Goal: Information Seeking & Learning: Learn about a topic

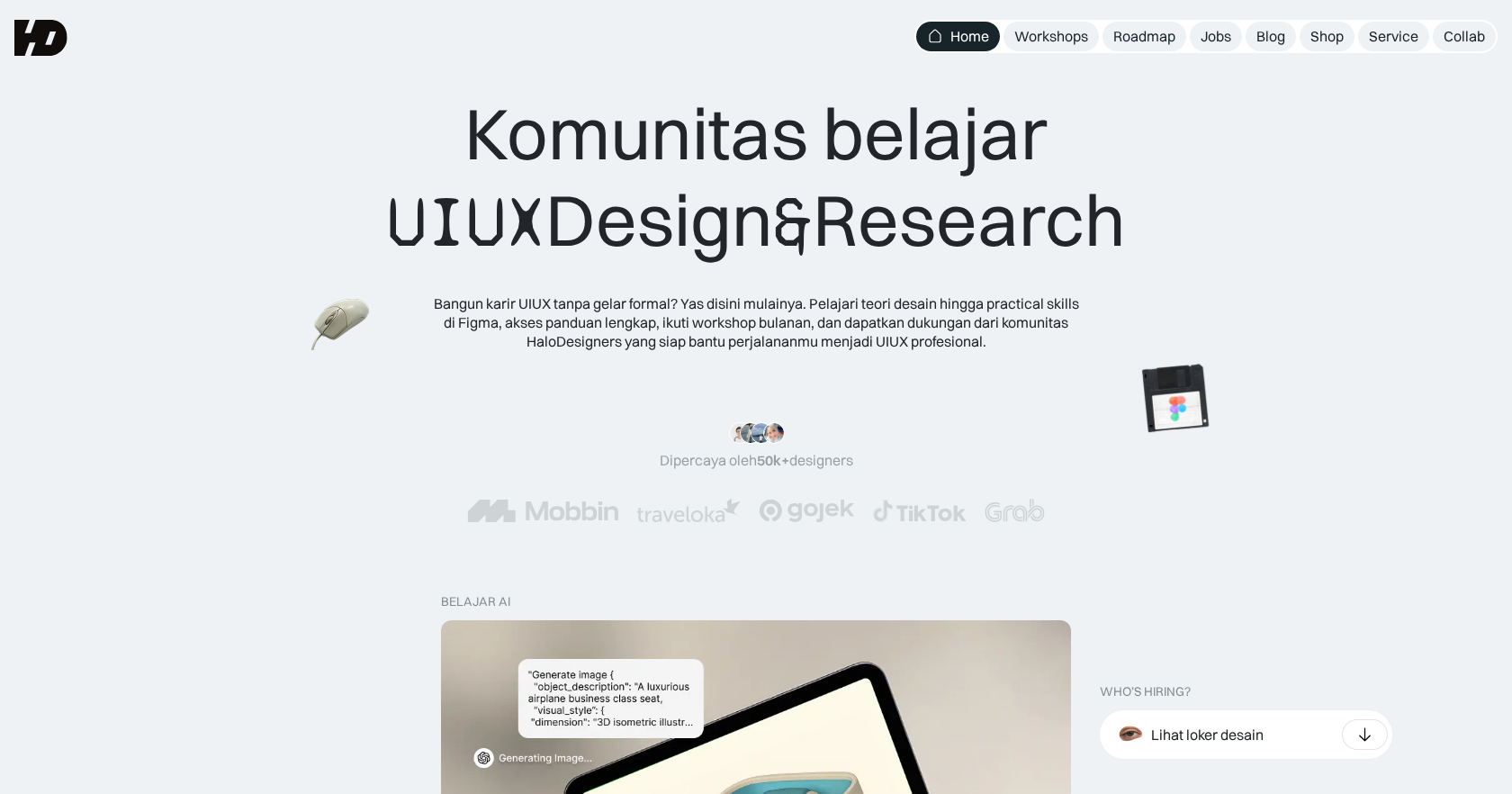
click at [516, 226] on span "UIUX" at bounding box center [467, 222] width 159 height 87
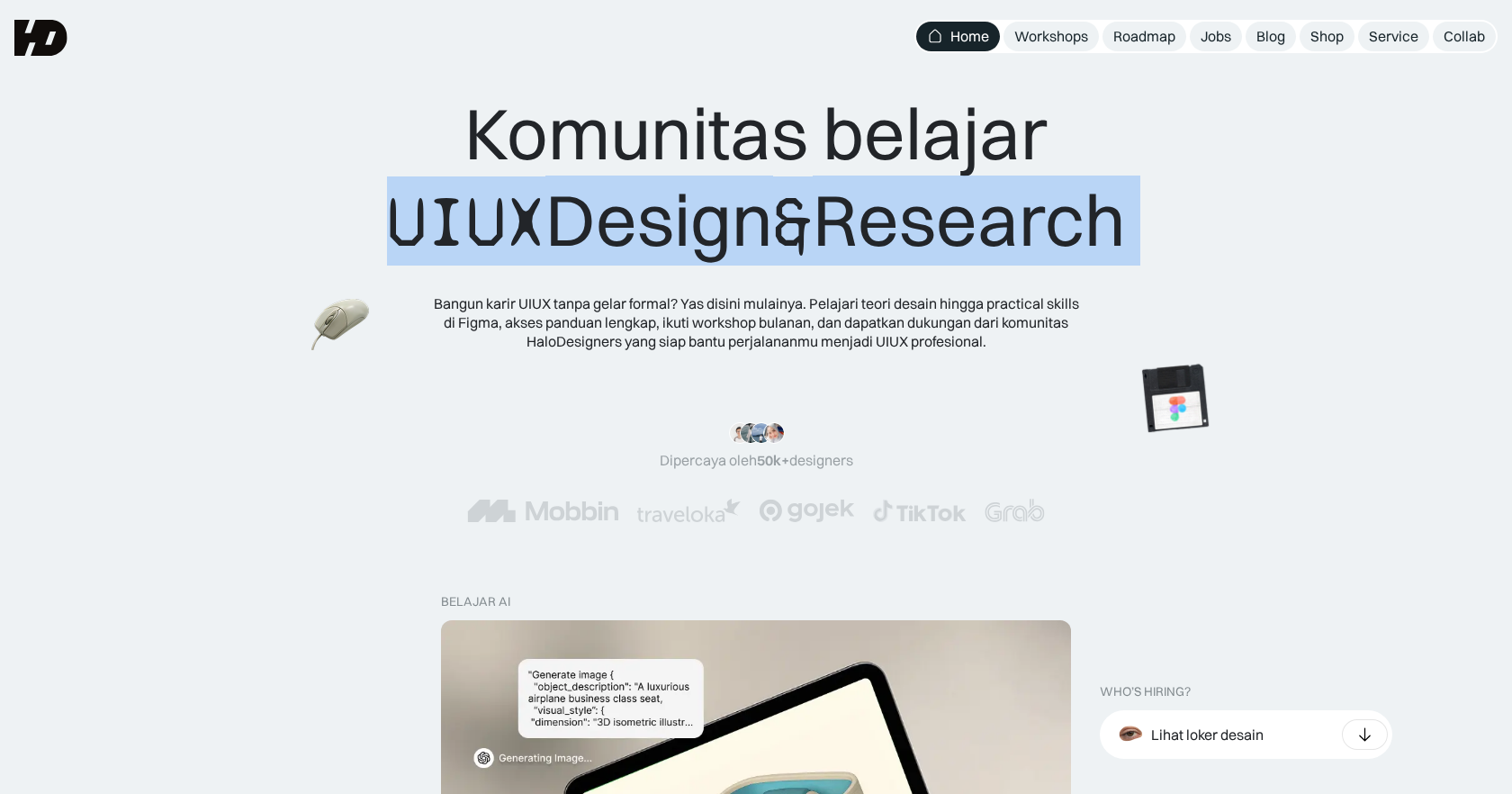
click at [516, 226] on span "UIUX" at bounding box center [467, 222] width 159 height 87
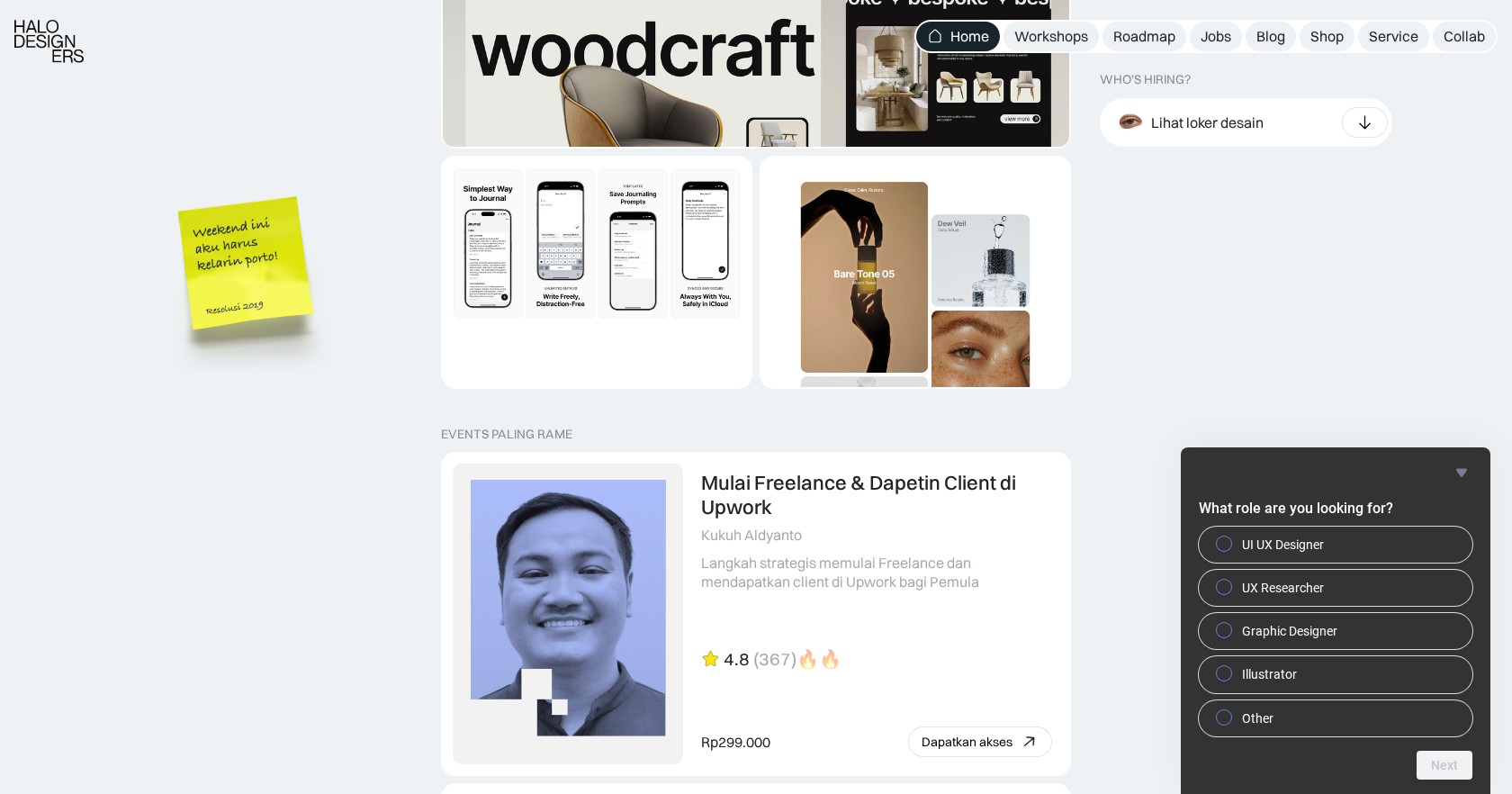
scroll to position [3703, 0]
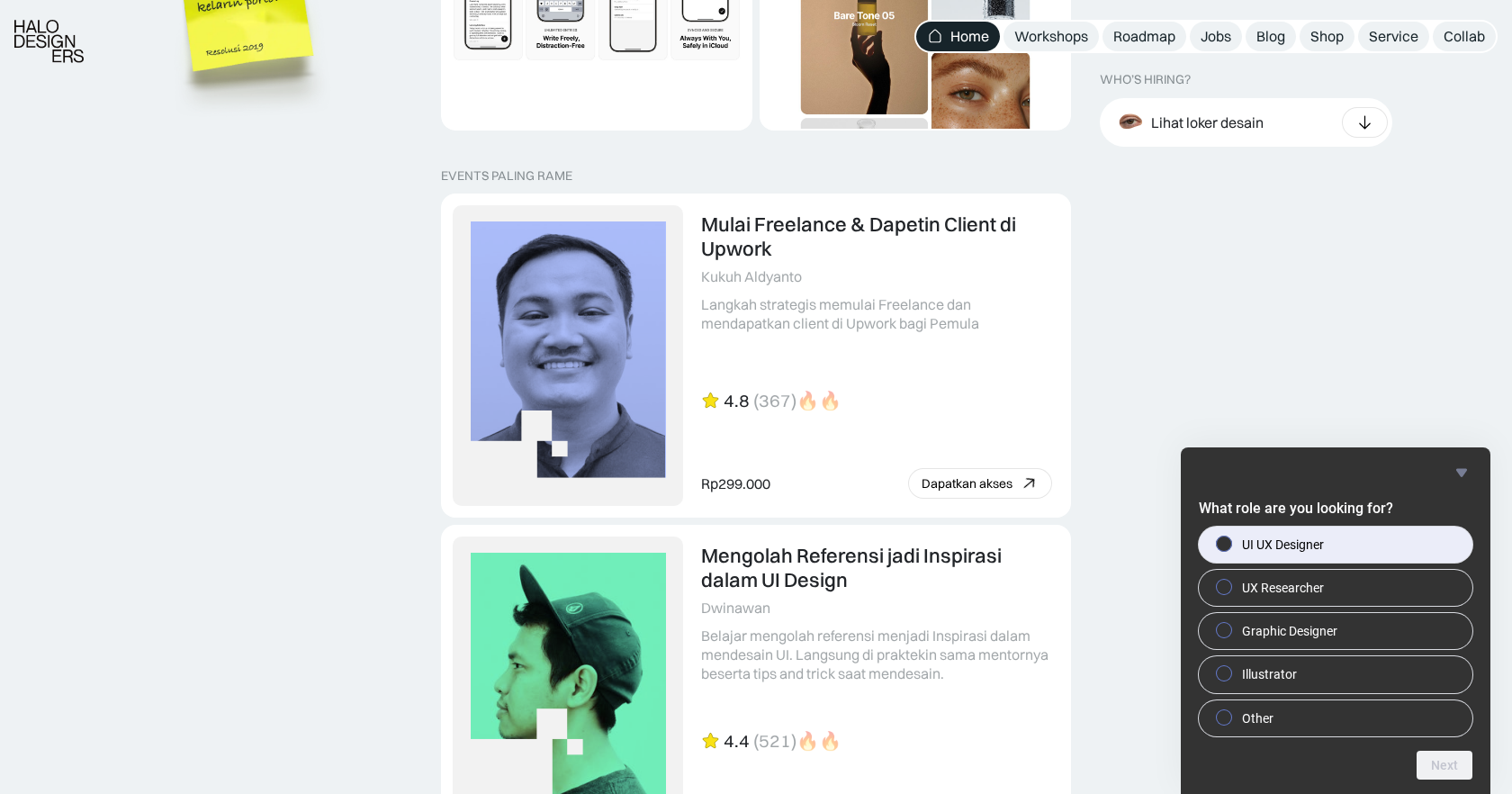
click at [1296, 537] on span "UI UX Designer" at bounding box center [1282, 544] width 82 height 18
click at [1230, 537] on input "UI UX Designer" at bounding box center [1224, 542] width 12 height 12
radio input "true"
click at [1449, 769] on button "Next" at bounding box center [1444, 765] width 56 height 29
click at [1355, 538] on label "Jakarta" at bounding box center [1335, 544] width 273 height 36
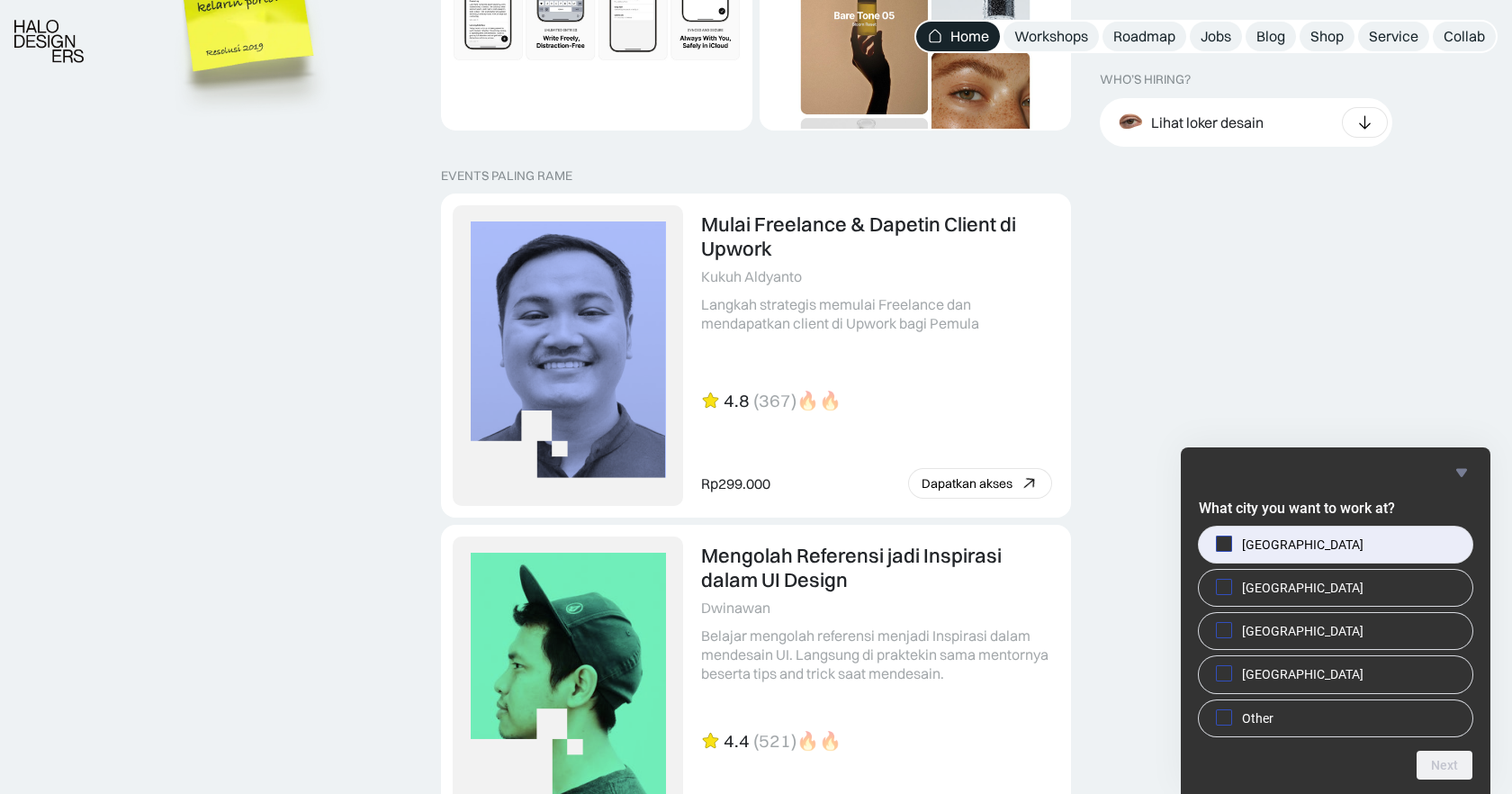
click at [1230, 538] on input "Jakarta" at bounding box center [1224, 542] width 12 height 12
checkbox input "true"
click at [1441, 768] on button "Next" at bounding box center [1444, 765] width 56 height 29
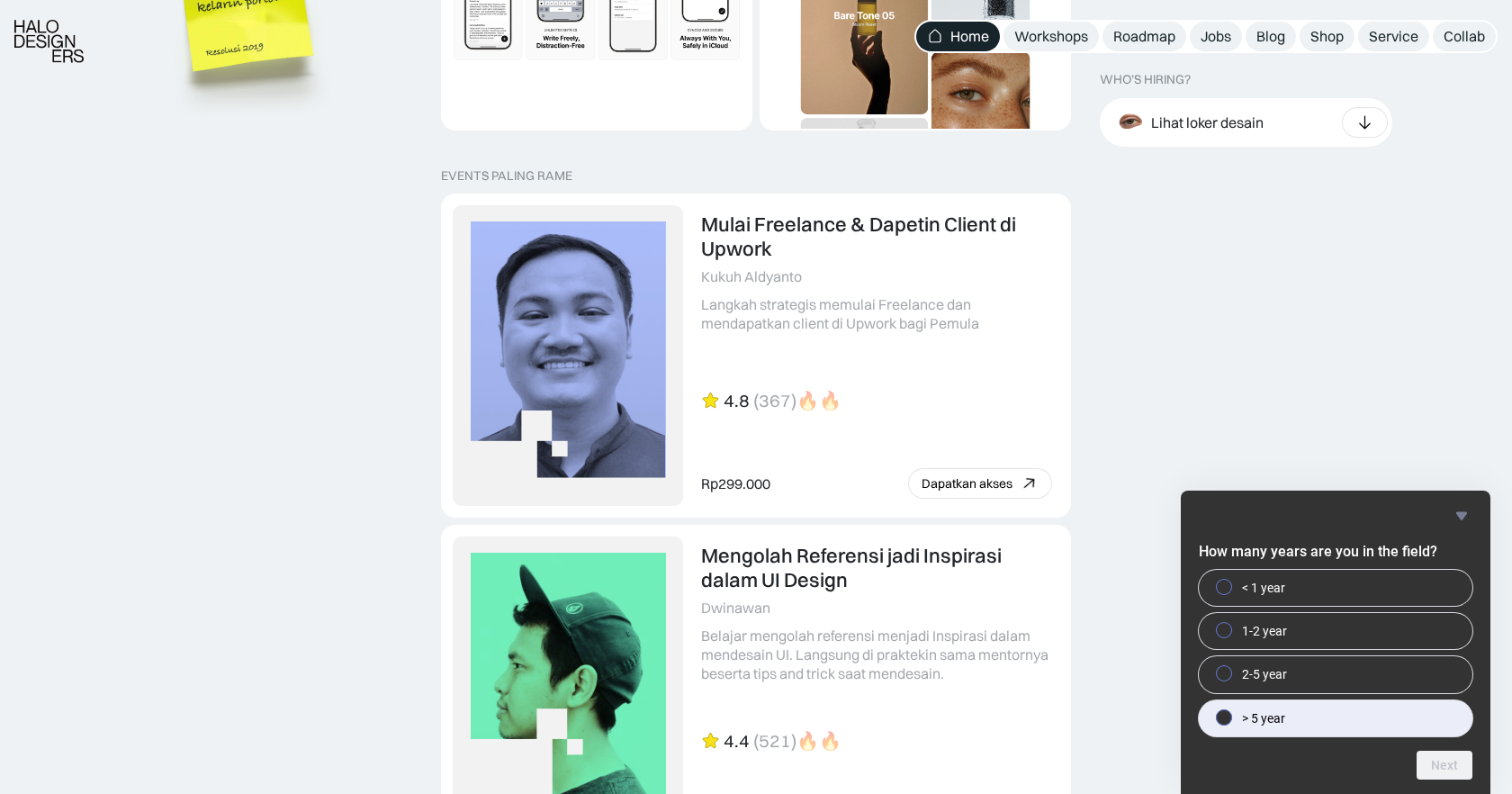
click at [1366, 706] on label "> 5 year" at bounding box center [1335, 717] width 273 height 36
click at [1230, 711] on input "> 5 year" at bounding box center [1224, 717] width 12 height 12
radio input "true"
click at [1425, 758] on button "Next" at bounding box center [1444, 765] width 56 height 29
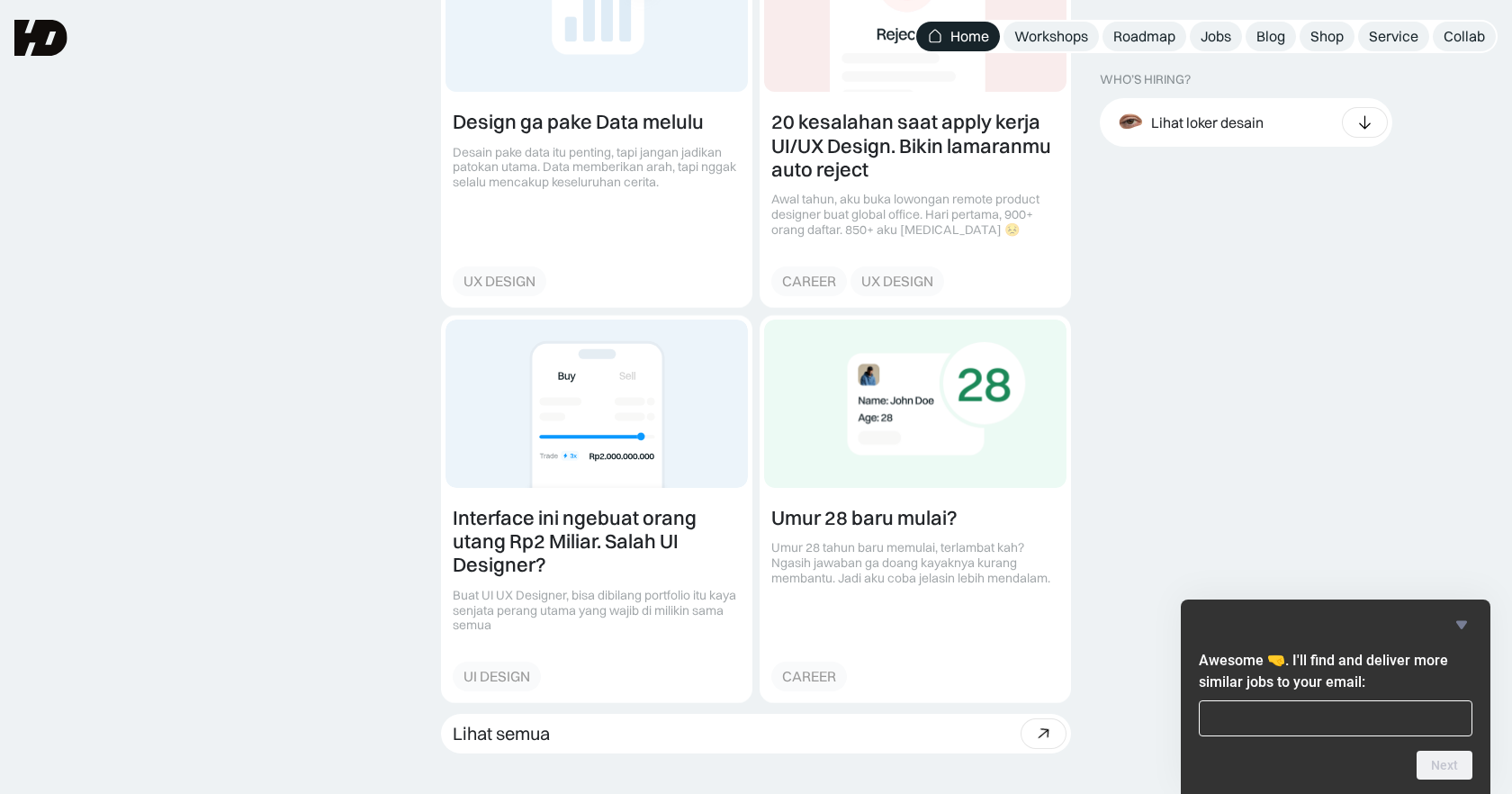
scroll to position [2143, 0]
click at [1456, 621] on icon "Hide survey" at bounding box center [1461, 624] width 11 height 8
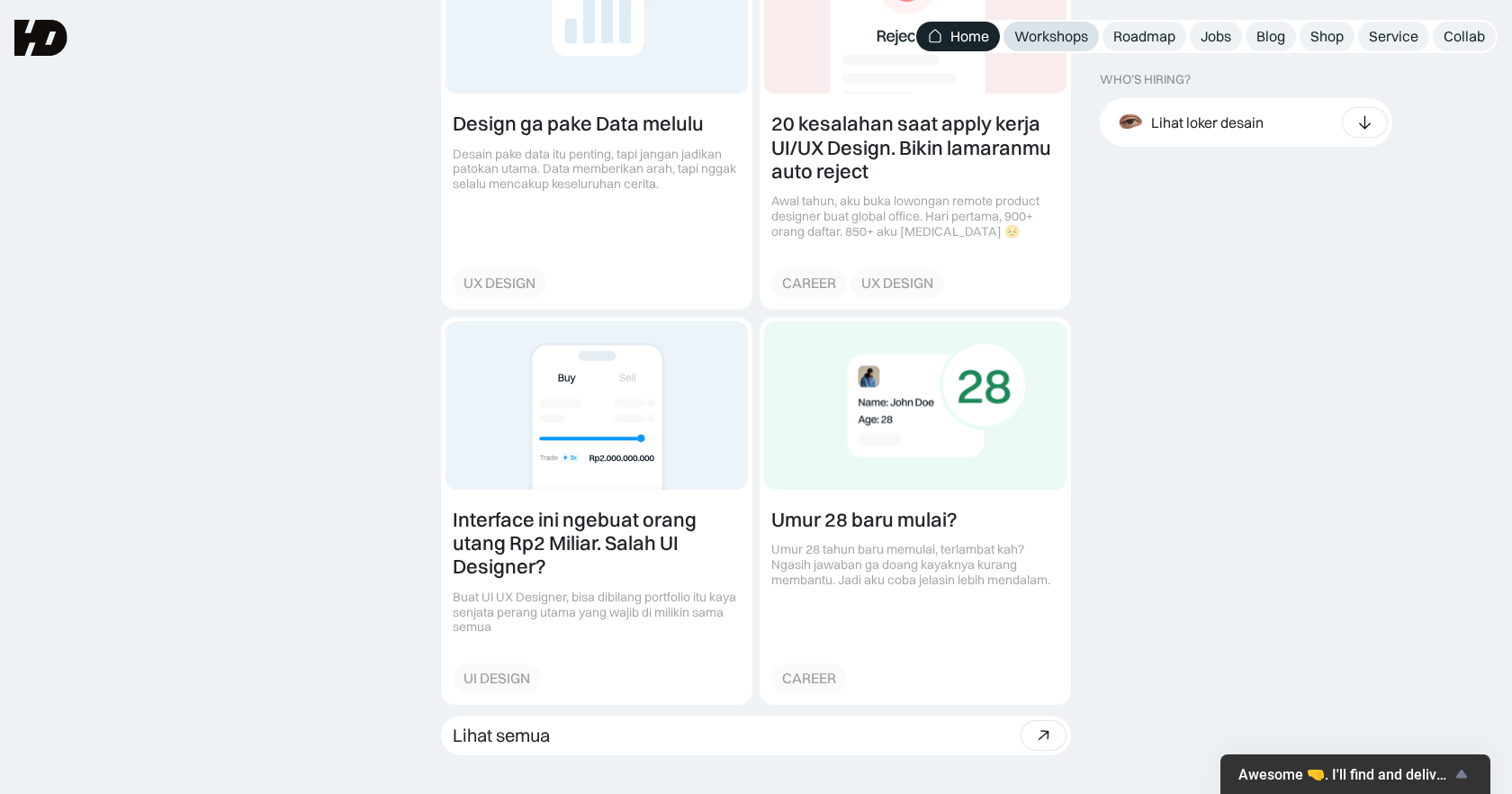
click at [1047, 46] on link "Workshops" at bounding box center [1051, 36] width 96 height 30
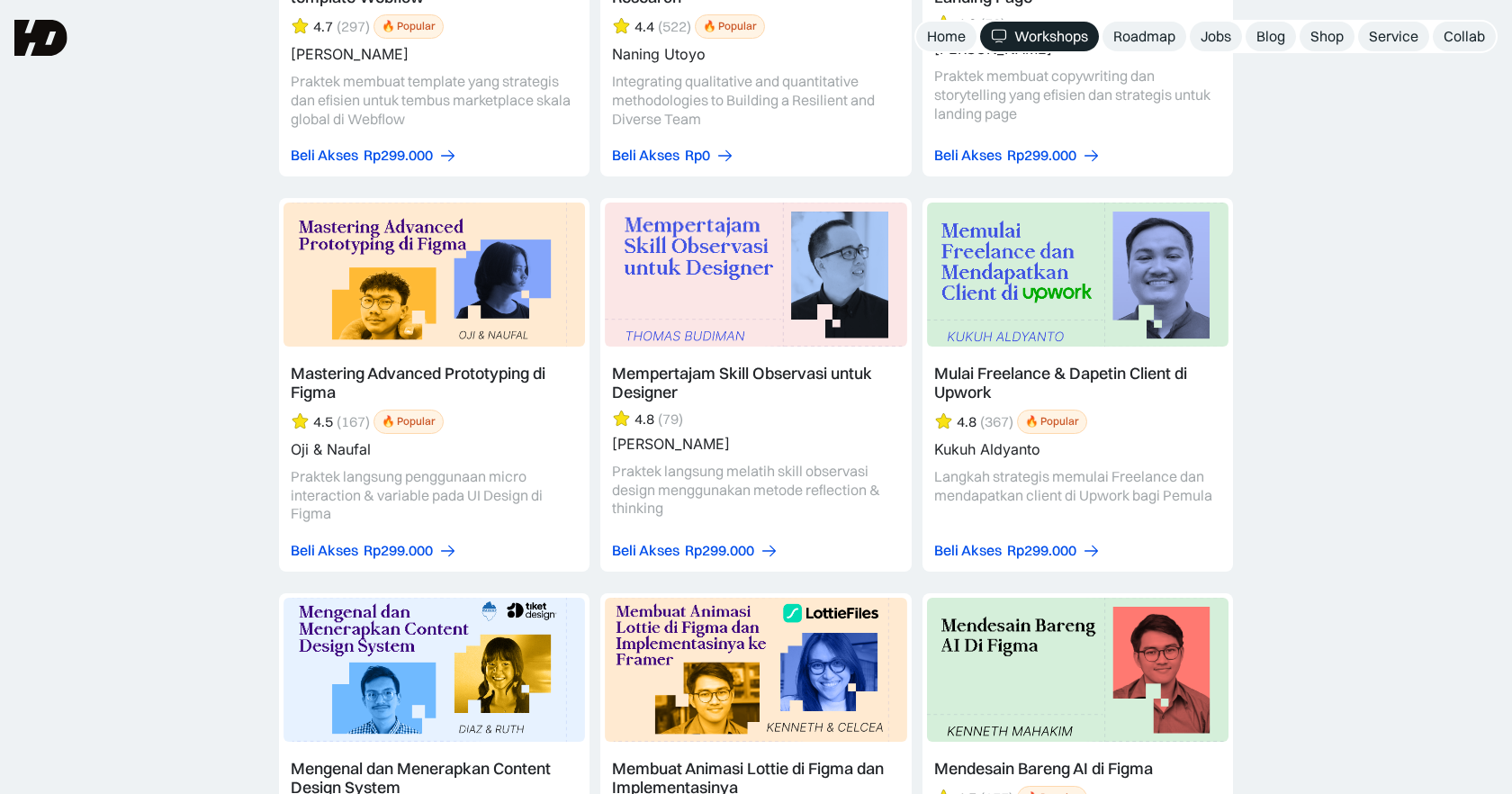
scroll to position [4084, 0]
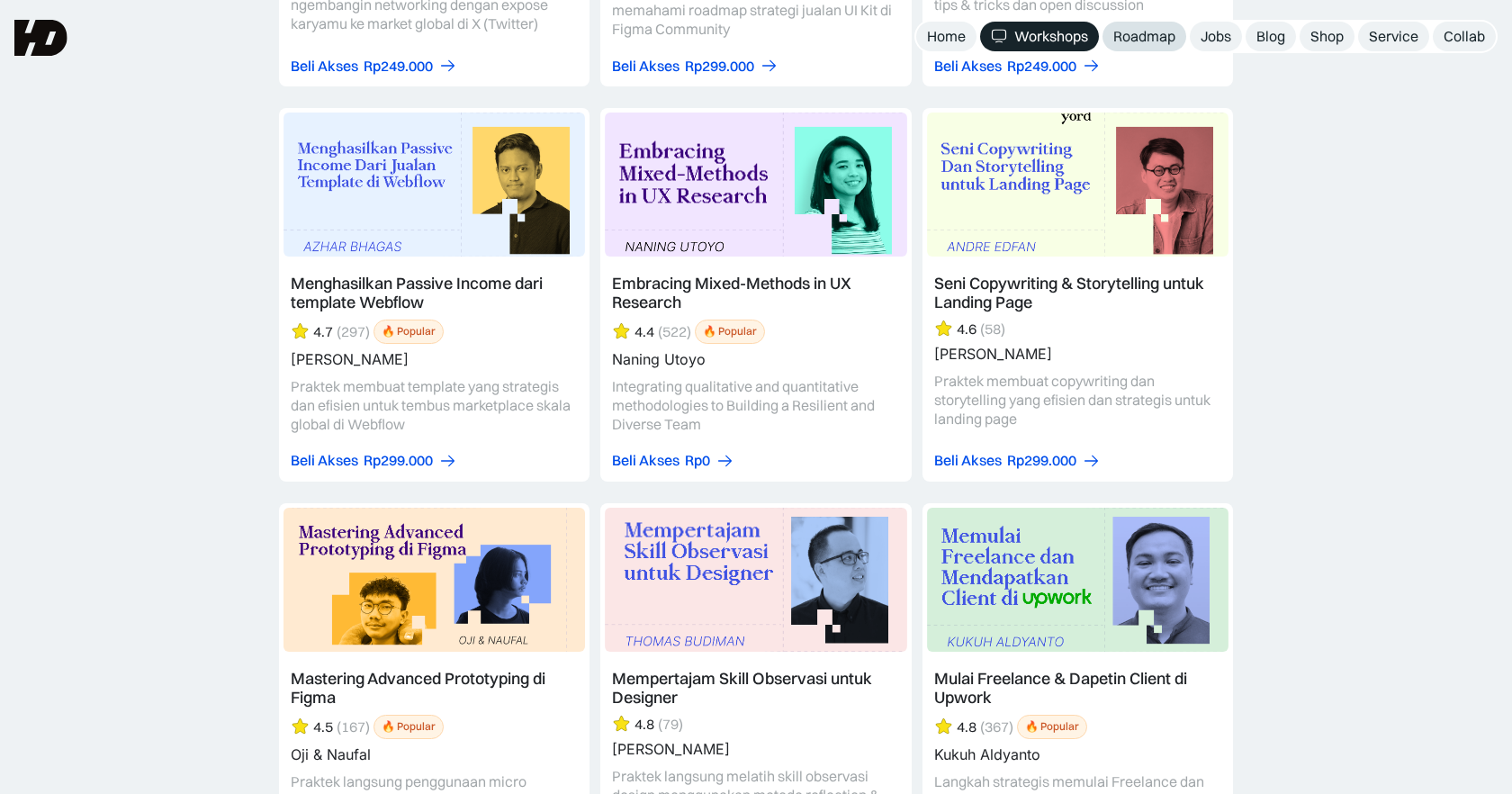
click at [1137, 24] on link "Roadmap" at bounding box center [1144, 36] width 84 height 30
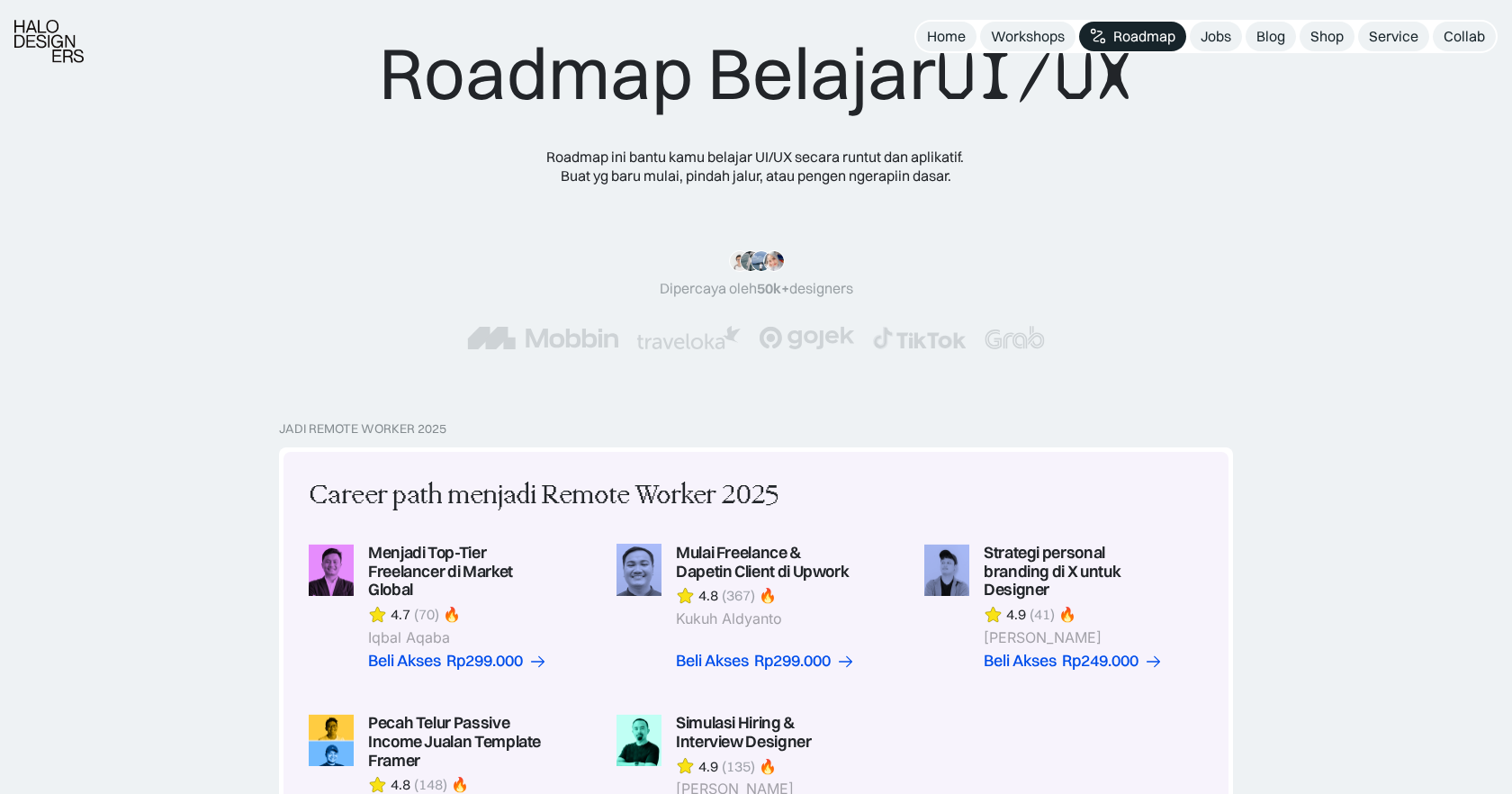
scroll to position [214, 0]
